Goal: Task Accomplishment & Management: Use online tool/utility

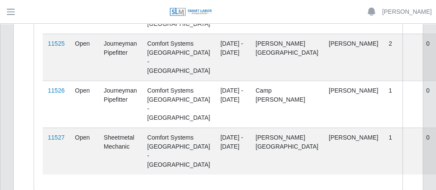
scroll to position [196, 0]
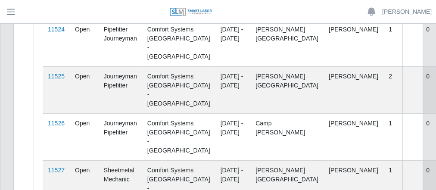
drag, startPoint x: 61, startPoint y: 84, endPoint x: 155, endPoint y: 93, distance: 95.2
click at [61, 80] on link "11525" at bounding box center [56, 76] width 17 height 7
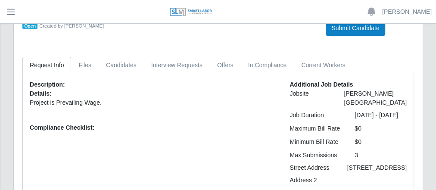
scroll to position [34, 0]
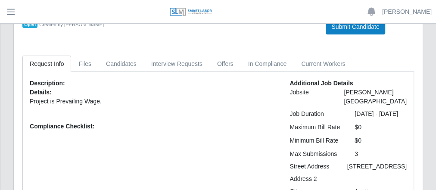
drag, startPoint x: 398, startPoint y: 170, endPoint x: 351, endPoint y: 173, distance: 47.5
click at [351, 171] on div "[STREET_ADDRESS]" at bounding box center [377, 166] width 72 height 9
copy div "[STREET_ADDRESS]"
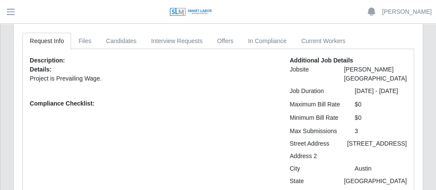
scroll to position [103, 0]
